Goal: Check status

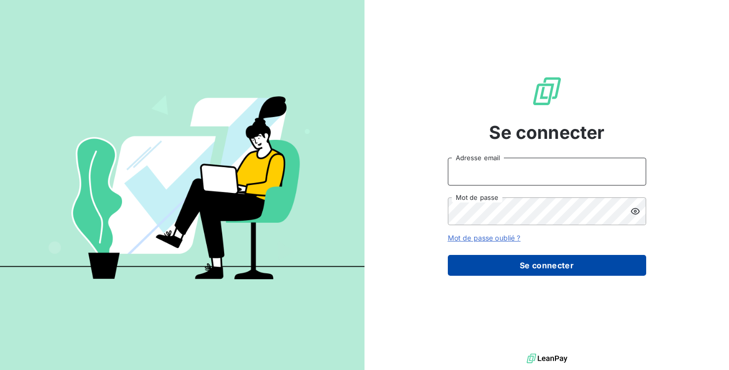
type input "[EMAIL_ADDRESS][DOMAIN_NAME]"
click at [603, 264] on button "Se connecter" at bounding box center [547, 265] width 198 height 21
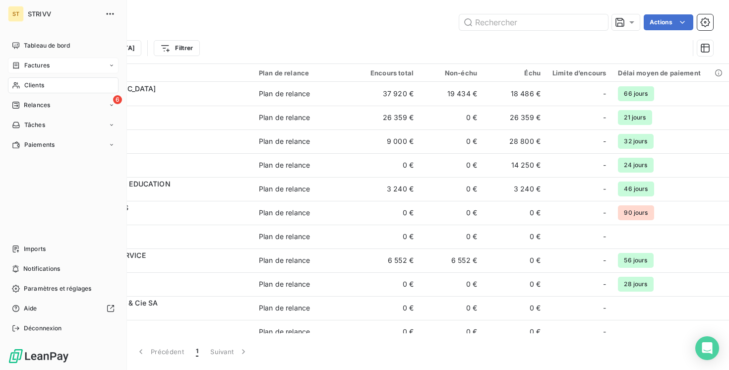
click at [43, 63] on span "Factures" at bounding box center [36, 65] width 25 height 9
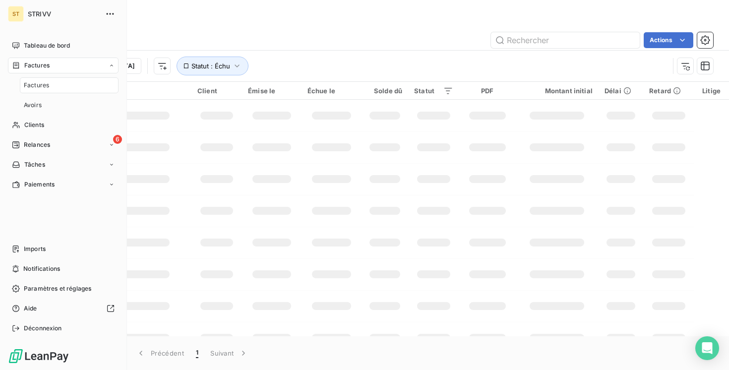
click at [68, 82] on div "Factures" at bounding box center [69, 85] width 99 height 16
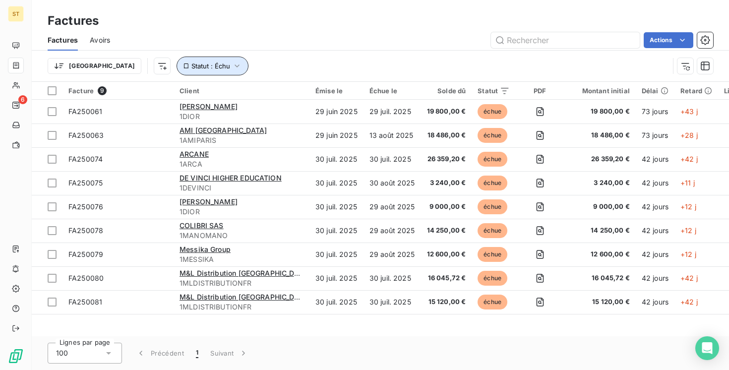
click at [179, 68] on button "Statut : Échu" at bounding box center [212, 66] width 72 height 19
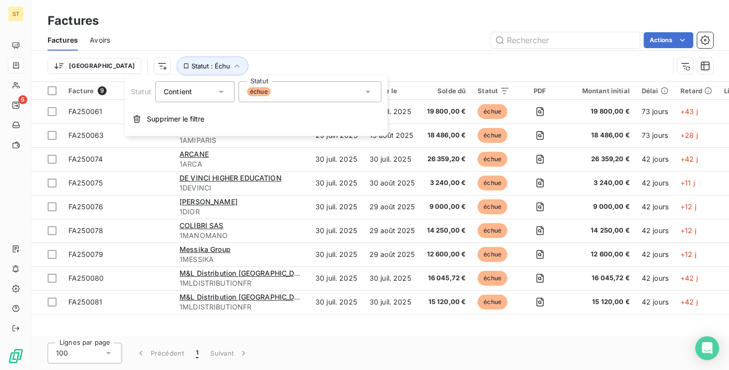
click at [269, 91] on span "échue" at bounding box center [259, 91] width 24 height 9
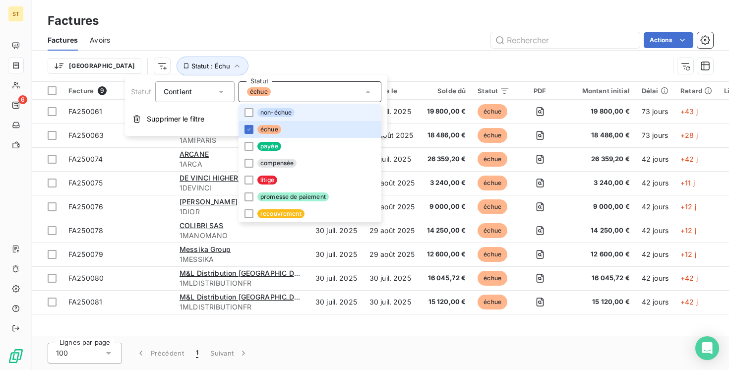
click at [271, 111] on span "non-échue" at bounding box center [275, 112] width 37 height 9
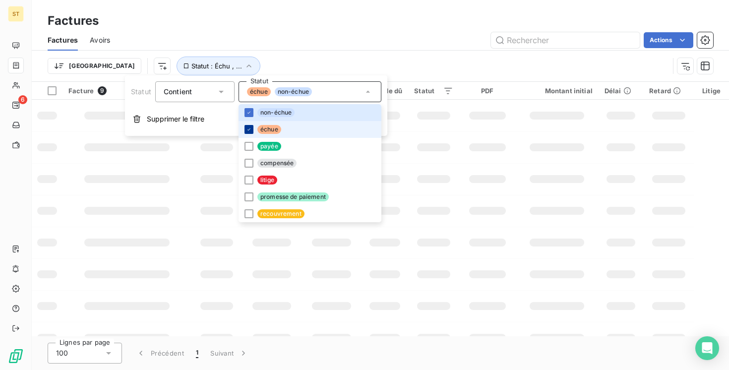
click at [249, 129] on icon at bounding box center [249, 129] width 6 height 6
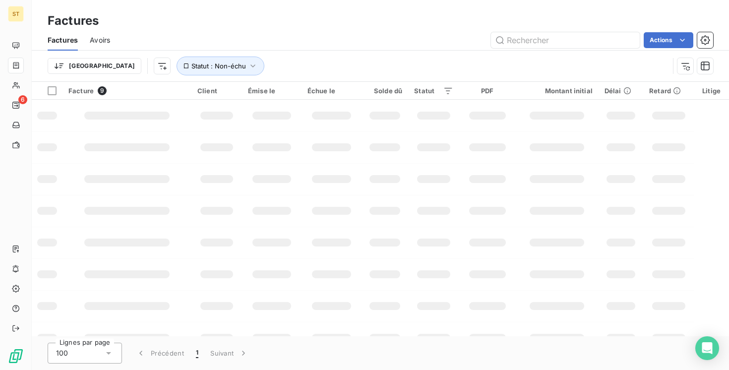
click at [301, 50] on div "Factures Avoirs Actions" at bounding box center [380, 40] width 697 height 21
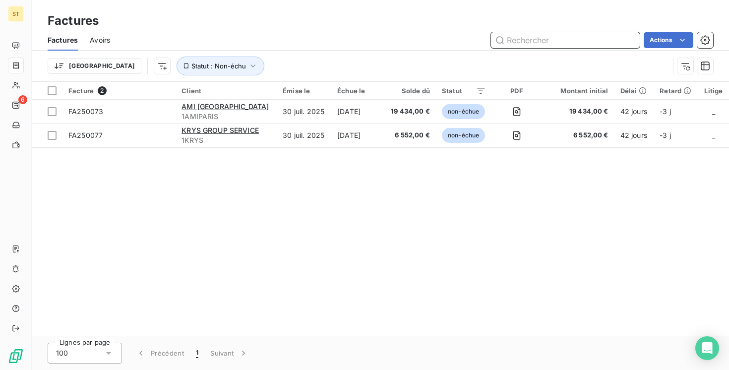
click at [544, 39] on input "text" at bounding box center [565, 40] width 149 height 16
click at [364, 45] on div "Actions" at bounding box center [417, 40] width 591 height 16
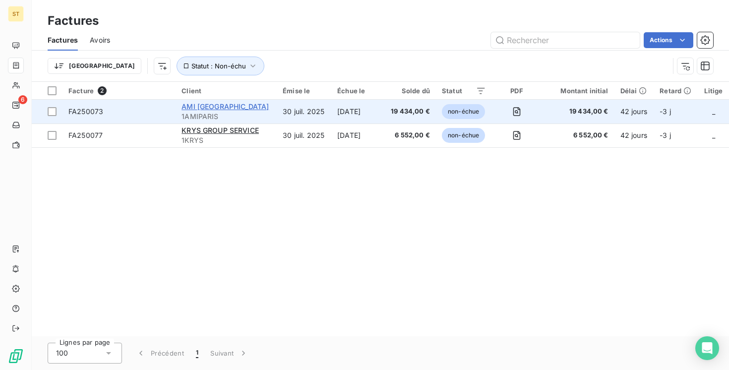
click at [211, 106] on span "AMI [GEOGRAPHIC_DATA]" at bounding box center [224, 106] width 87 height 8
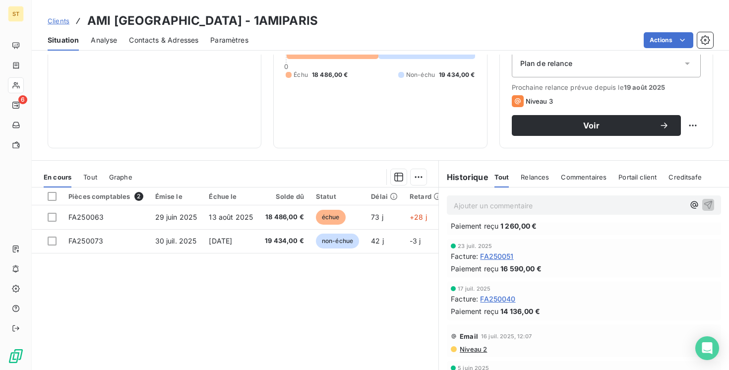
scroll to position [126, 0]
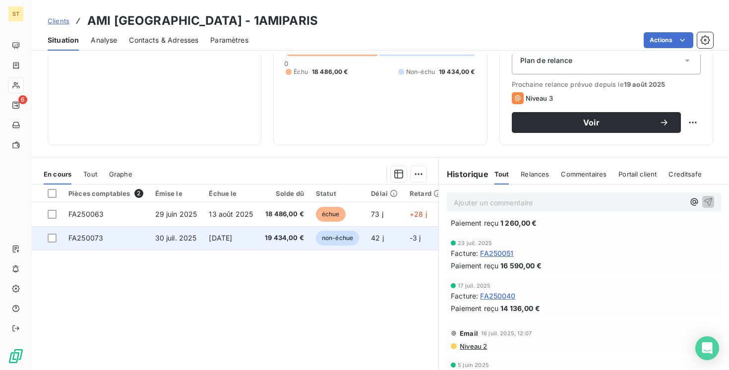
click at [93, 236] on span "FA250073" at bounding box center [85, 237] width 35 height 8
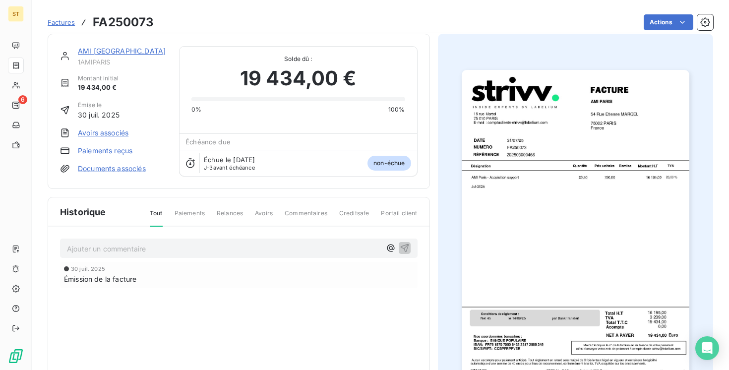
scroll to position [8, 0]
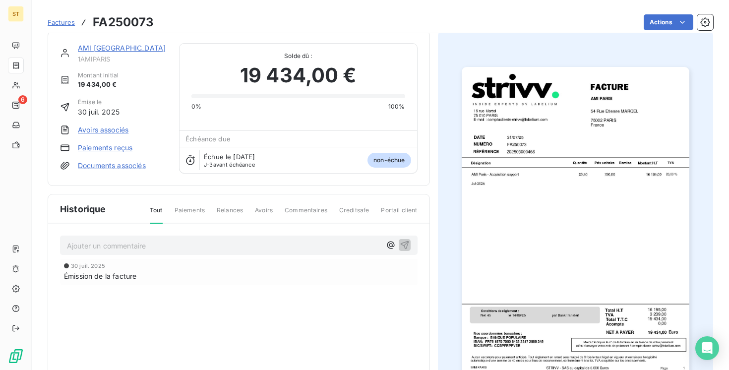
click at [93, 45] on link "AMI [GEOGRAPHIC_DATA]" at bounding box center [122, 48] width 88 height 8
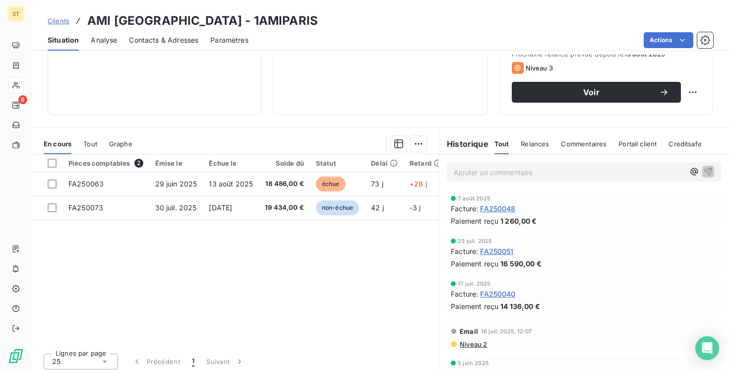
scroll to position [162, 0]
